Goal: Find specific page/section: Find specific page/section

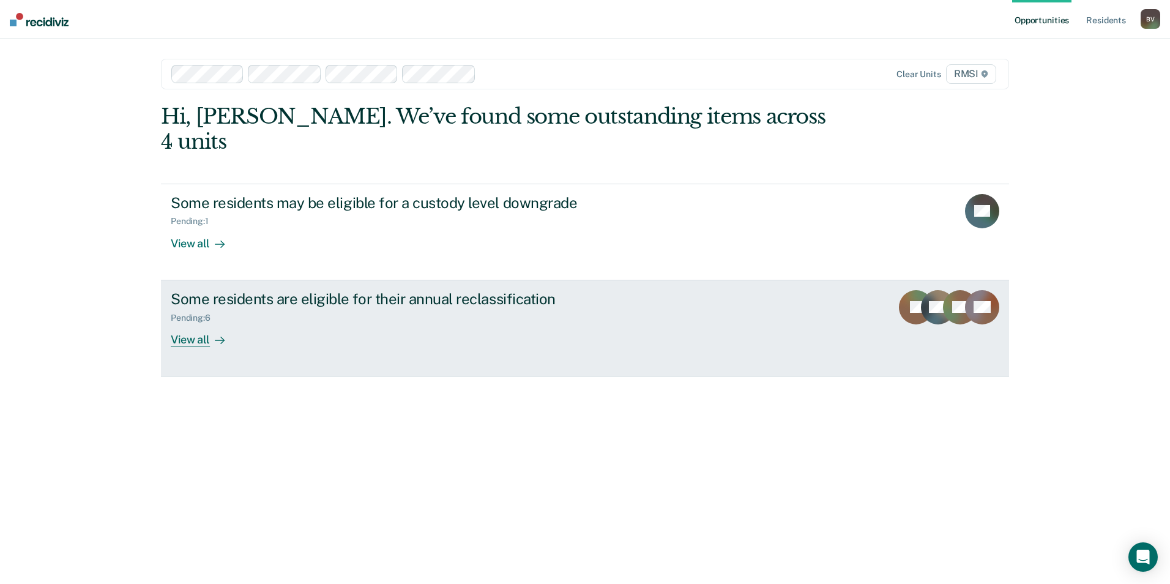
click at [969, 287] on icon at bounding box center [977, 302] width 43 height 47
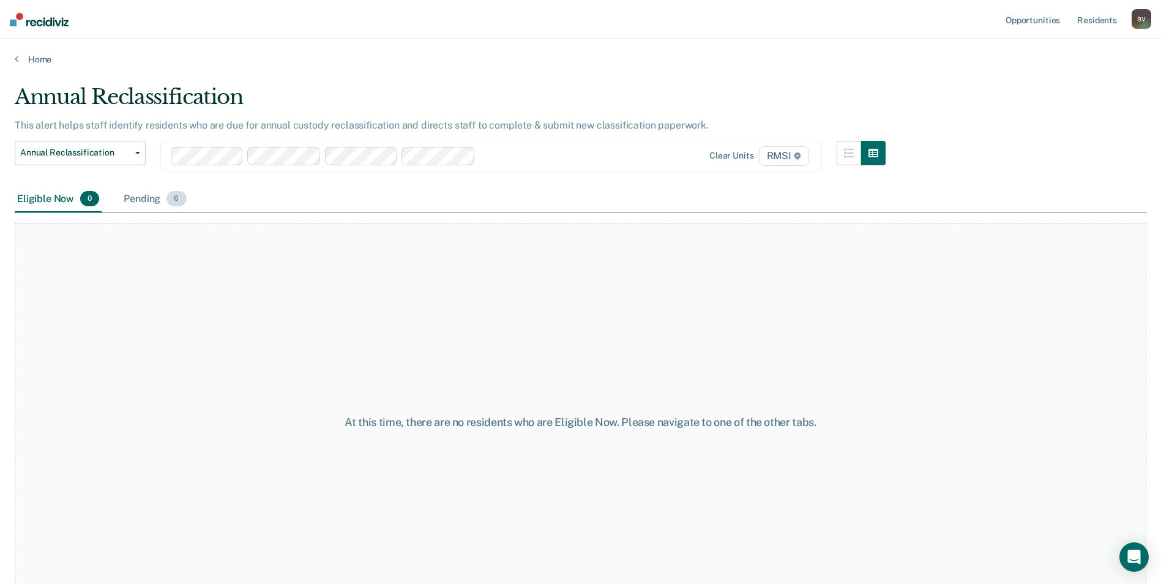
click at [177, 200] on span "6" at bounding box center [176, 199] width 20 height 16
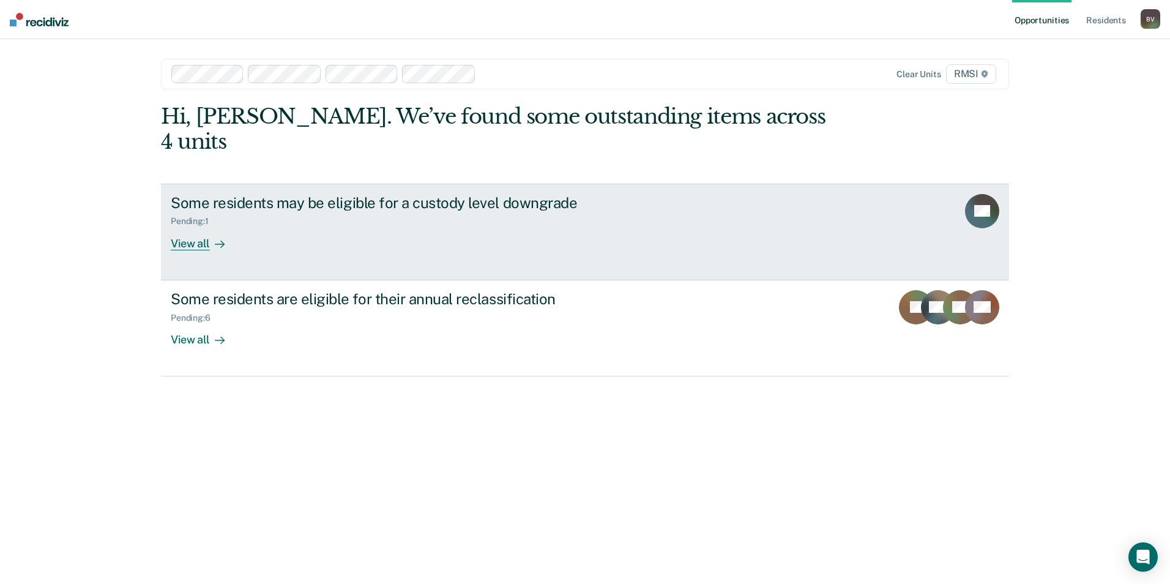
click at [872, 211] on link "Some residents may be eligible for a custody level downgrade Pending : 1 View a…" at bounding box center [585, 232] width 848 height 97
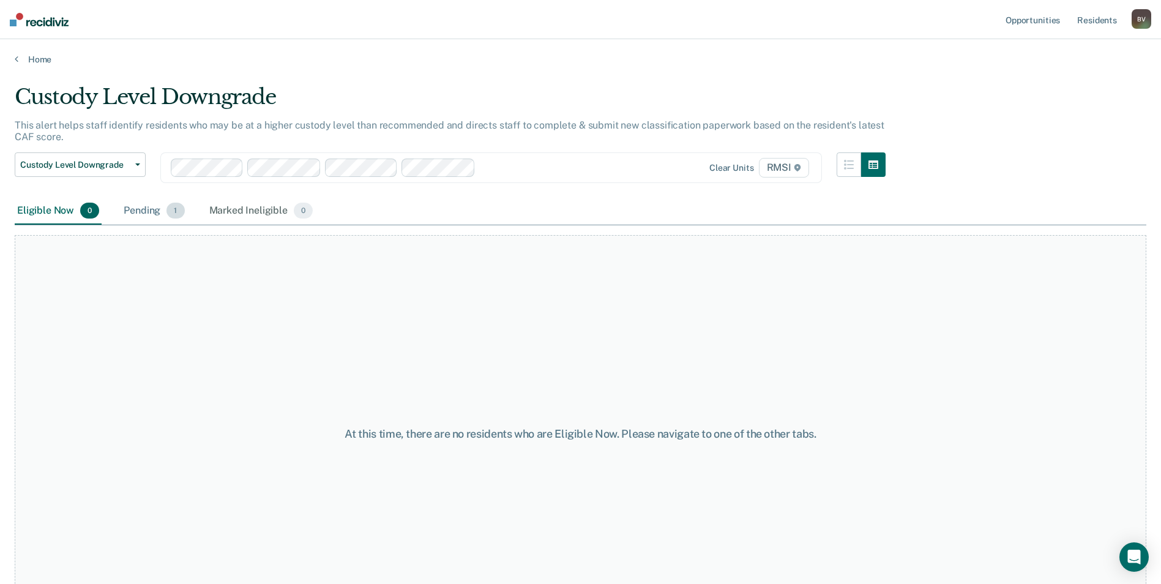
click at [173, 211] on span "1" at bounding box center [175, 211] width 18 height 16
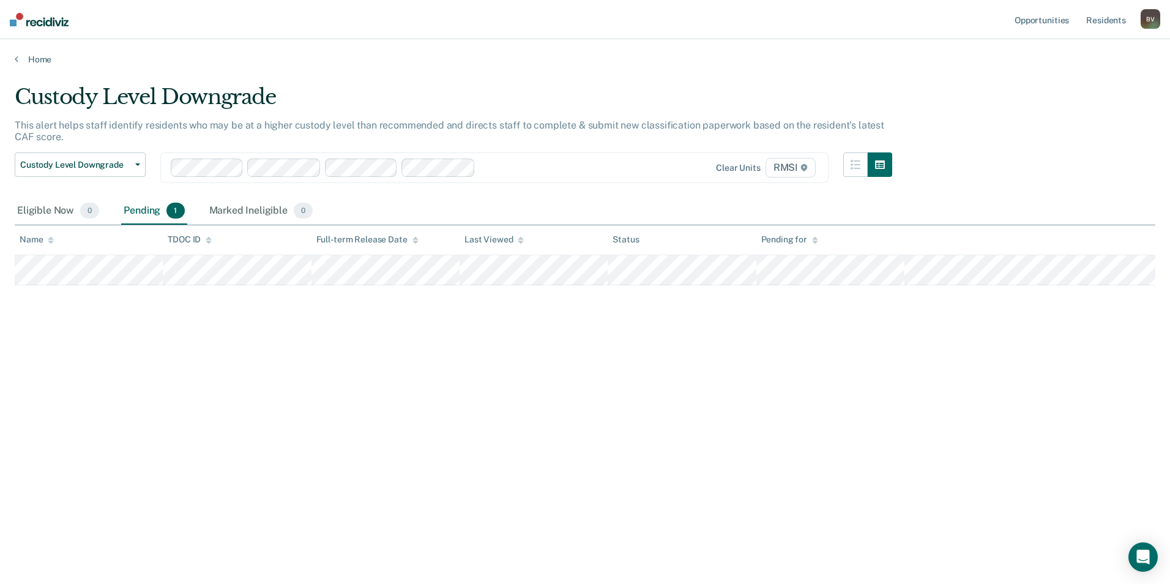
click at [368, 313] on div "Custody Level Downgrade This alert helps staff identify residents who may be at…" at bounding box center [585, 288] width 1141 height 408
